Goal: Task Accomplishment & Management: Use online tool/utility

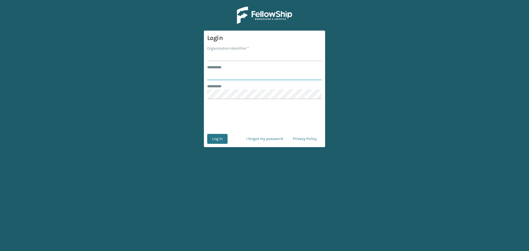
type input "********"
click at [231, 55] on input "Organization Identifier *" at bounding box center [264, 56] width 115 height 10
type input "MilliardLV"
click at [216, 137] on button "Log In" at bounding box center [217, 139] width 20 height 10
type input "********"
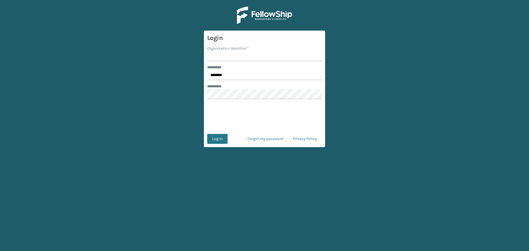
click at [287, 55] on input "Organization Identifier *" at bounding box center [264, 56] width 115 height 10
type input "MilliardLV"
click at [221, 141] on button "Log In" at bounding box center [217, 139] width 20 height 10
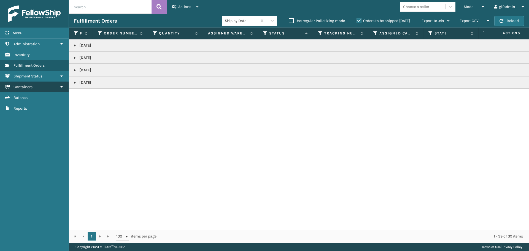
click at [38, 87] on link "Containers" at bounding box center [34, 87] width 69 height 11
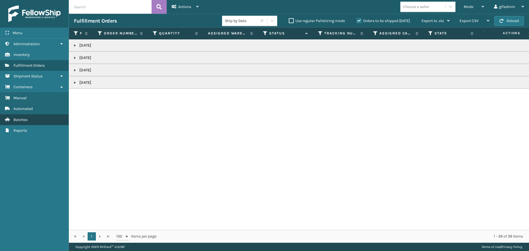
click at [27, 122] on span "Batches" at bounding box center [21, 119] width 14 height 5
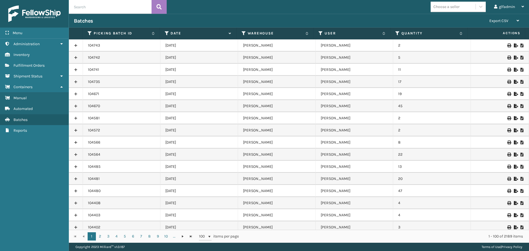
click at [514, 82] on icon at bounding box center [515, 82] width 3 height 4
click at [512, 72] on td at bounding box center [500, 70] width 58 height 12
click at [514, 69] on icon at bounding box center [515, 70] width 3 height 4
click at [514, 57] on icon at bounding box center [515, 58] width 3 height 4
click at [514, 45] on icon at bounding box center [515, 46] width 3 height 4
